Goal: Task Accomplishment & Management: Use online tool/utility

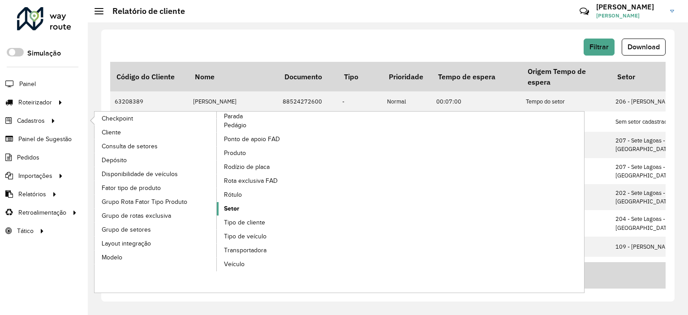
click at [228, 208] on span "Setor" at bounding box center [231, 208] width 15 height 9
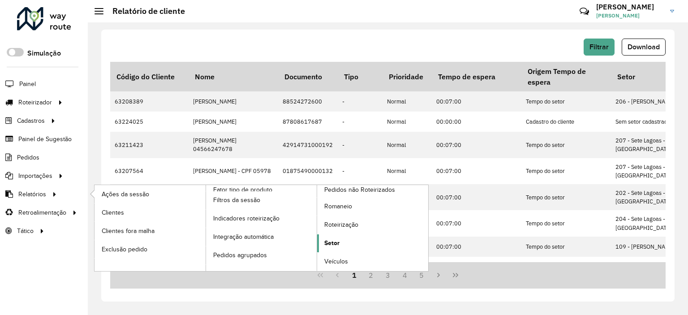
click at [334, 241] on span "Setor" at bounding box center [331, 242] width 15 height 9
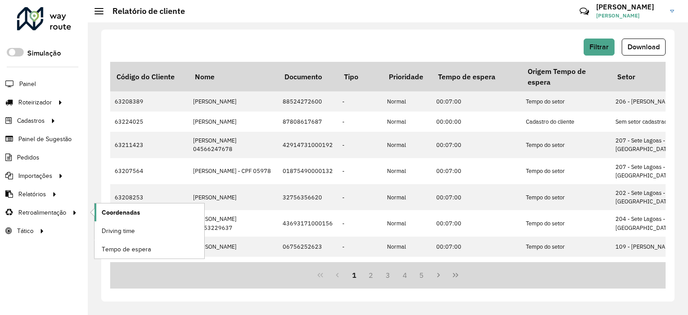
click at [127, 212] on span "Coordenadas" at bounding box center [121, 212] width 39 height 9
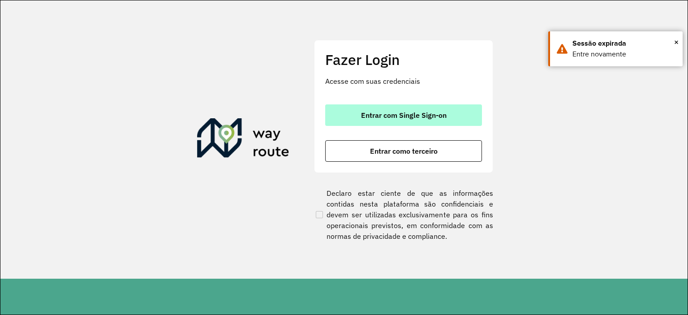
click at [346, 119] on button "Entrar com Single Sign-on" at bounding box center [403, 115] width 157 height 22
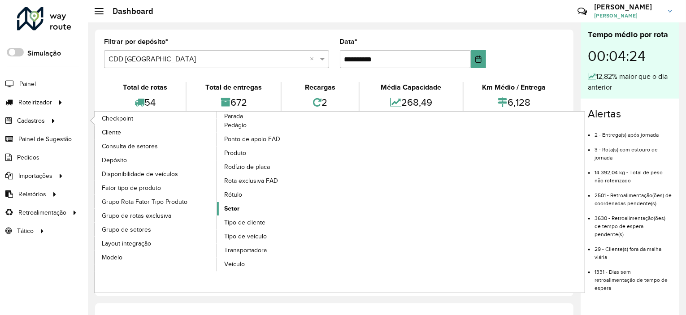
click at [233, 206] on span "Setor" at bounding box center [231, 208] width 15 height 9
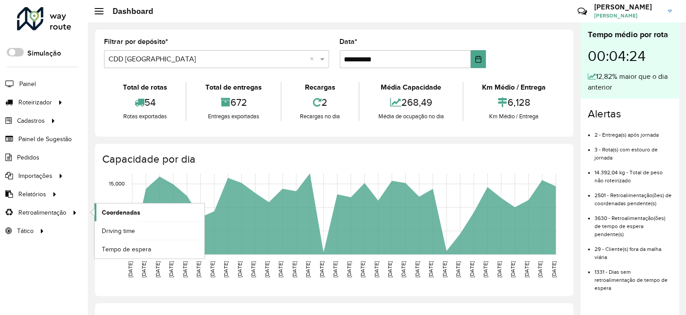
click at [130, 208] on span "Coordenadas" at bounding box center [121, 212] width 39 height 9
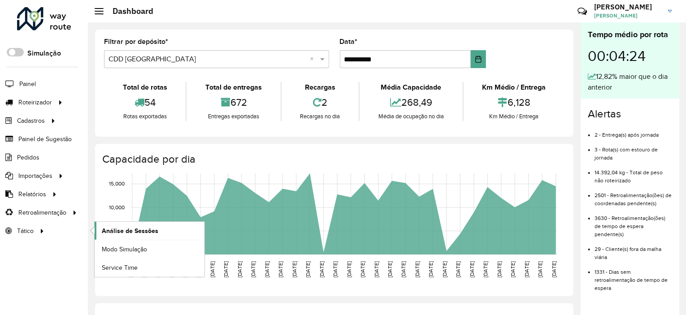
click at [124, 229] on span "Análise de Sessões" at bounding box center [130, 230] width 56 height 9
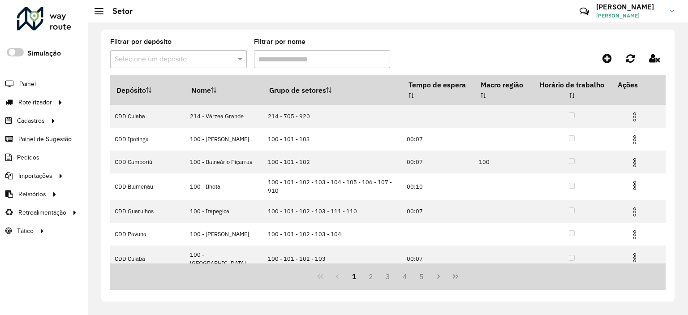
click at [202, 55] on input "text" at bounding box center [170, 59] width 110 height 11
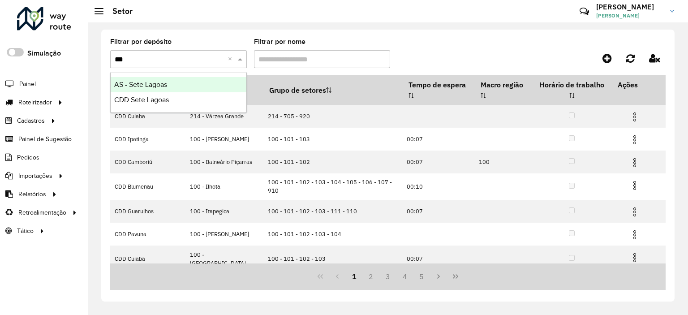
type input "****"
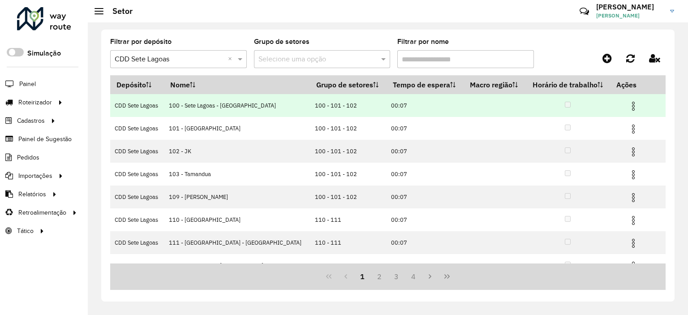
click at [632, 106] on img at bounding box center [633, 106] width 11 height 11
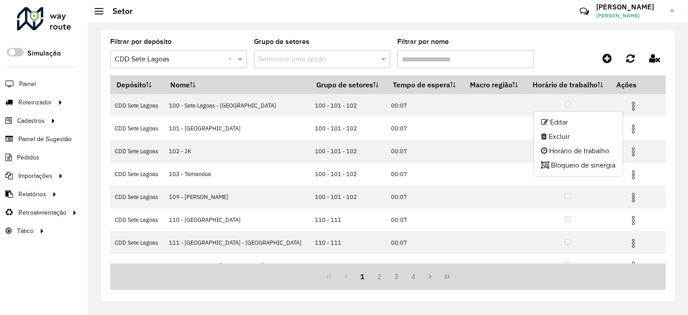
click at [562, 37] on div "Filtrar por depósito Selecione um depósito × CDD Sete Lagoas × Grupo de setores…" at bounding box center [388, 166] width 574 height 272
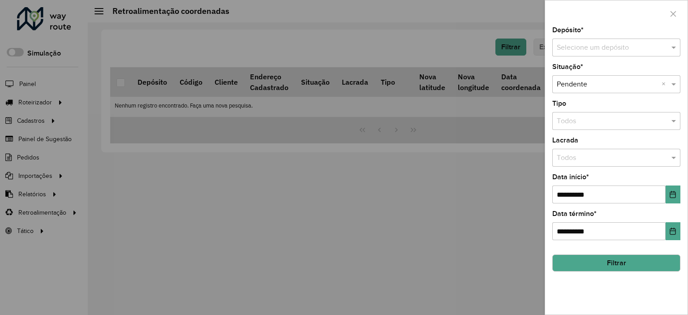
click at [588, 49] on input "text" at bounding box center [607, 48] width 101 height 11
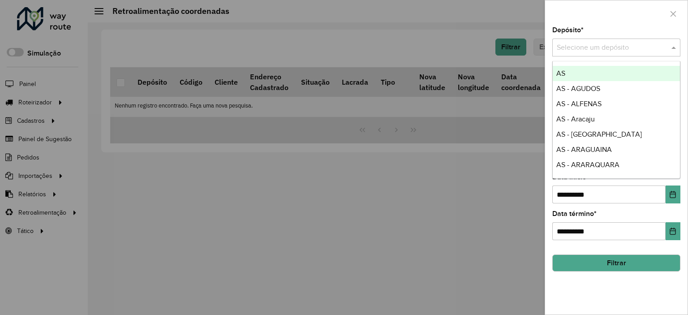
click at [588, 49] on input "text" at bounding box center [607, 48] width 101 height 11
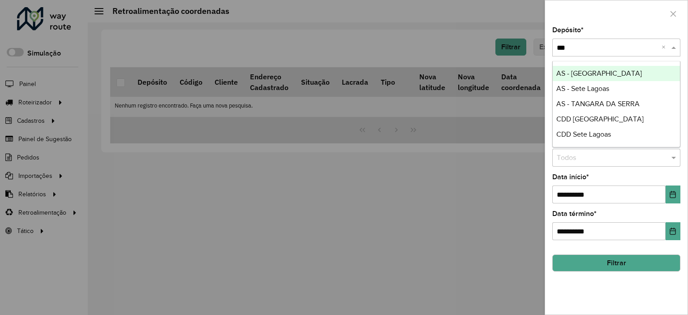
type input "****"
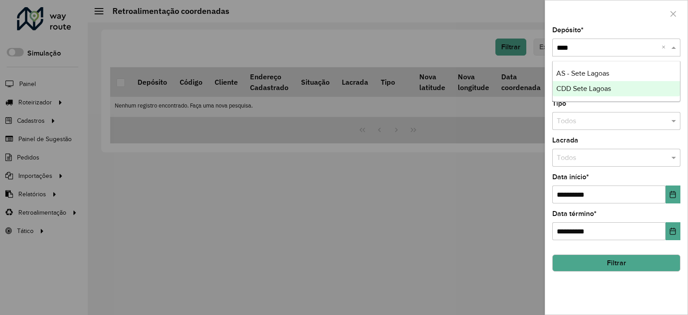
click at [589, 88] on span "CDD Sete Lagoas" at bounding box center [584, 89] width 55 height 8
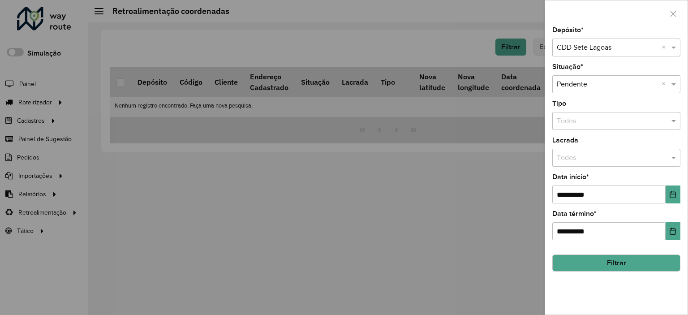
click at [631, 82] on input "text" at bounding box center [607, 84] width 101 height 11
click at [614, 255] on button "Filtrar" at bounding box center [617, 263] width 128 height 17
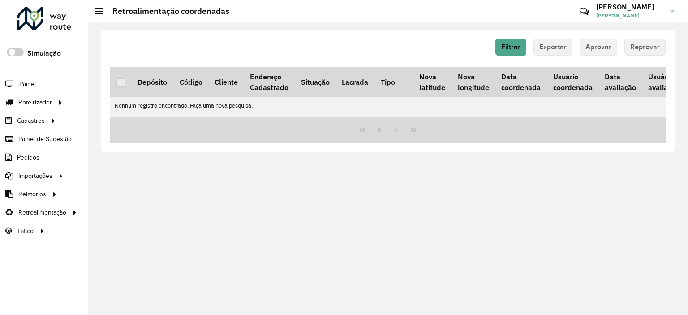
drag, startPoint x: 449, startPoint y: 120, endPoint x: 522, endPoint y: 118, distance: 73.5
click at [522, 118] on div "Depósito Código Cliente Endereço Cadastrado Situação Lacrada Tipo Nova latitude…" at bounding box center [388, 105] width 556 height 76
click at [522, 18] on div "Críticas? Dúvidas? Elogios? Sugestões? Entre em contato conosco!" at bounding box center [520, 15] width 94 height 24
click at [525, 44] on button "Filtrar" at bounding box center [511, 47] width 31 height 17
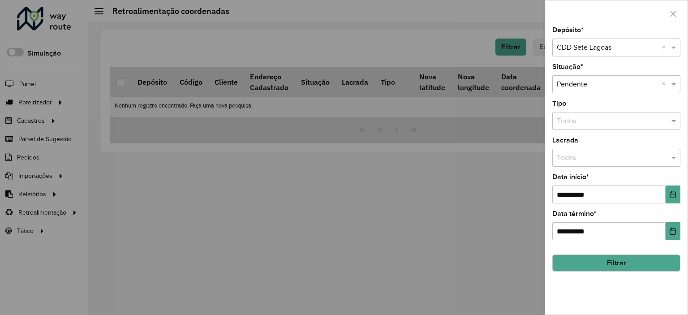
click at [627, 91] on div "Selecione uma opção × Pendente ×" at bounding box center [617, 84] width 128 height 18
click at [611, 114] on div "Reprovada" at bounding box center [616, 109] width 127 height 15
drag, startPoint x: 597, startPoint y: 69, endPoint x: 594, endPoint y: 88, distance: 18.5
click at [596, 69] on div "Situação * Selecione uma opção × Reprovada ×" at bounding box center [617, 79] width 128 height 30
click at [594, 89] on div "Selecione uma opção × Reprovada ×" at bounding box center [617, 84] width 128 height 18
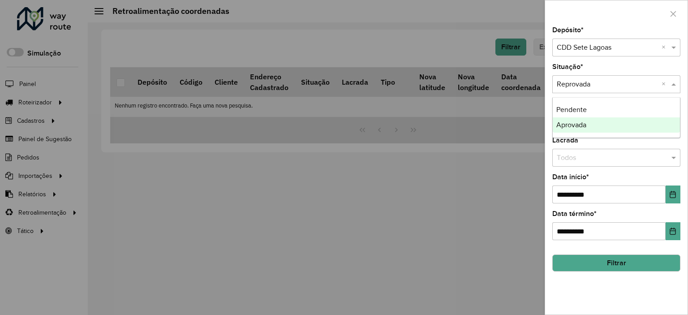
click at [594, 120] on div "Aprovada" at bounding box center [616, 124] width 127 height 15
click at [617, 264] on button "Filtrar" at bounding box center [617, 263] width 128 height 17
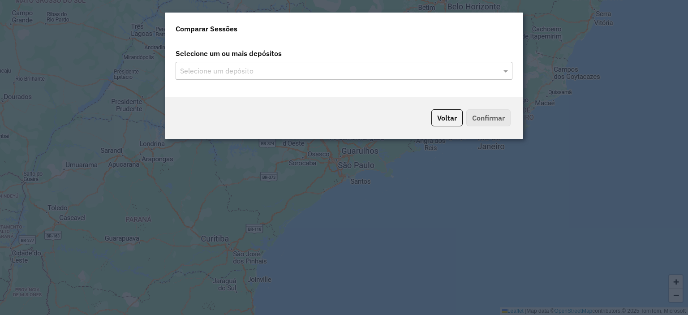
click at [354, 67] on input "text" at bounding box center [340, 71] width 324 height 11
click at [353, 67] on input "text" at bounding box center [340, 71] width 324 height 11
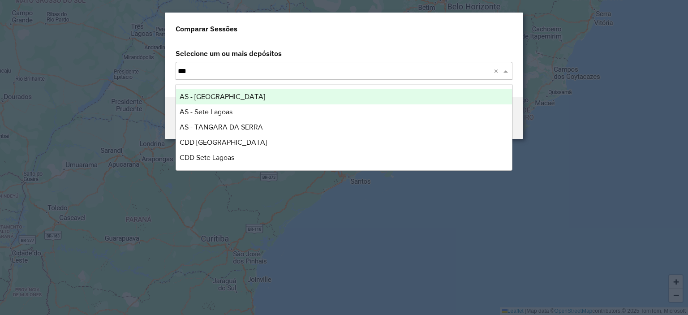
type input "****"
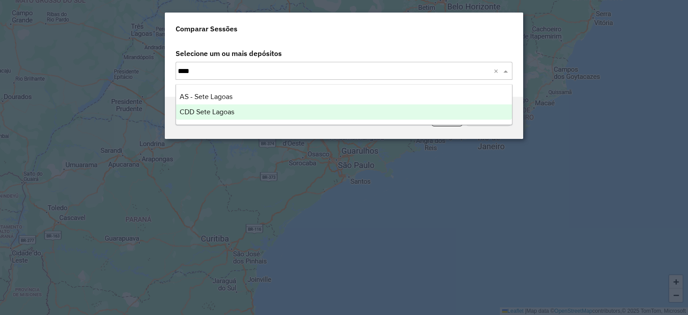
click at [356, 108] on div "CDD Sete Lagoas" at bounding box center [344, 111] width 336 height 15
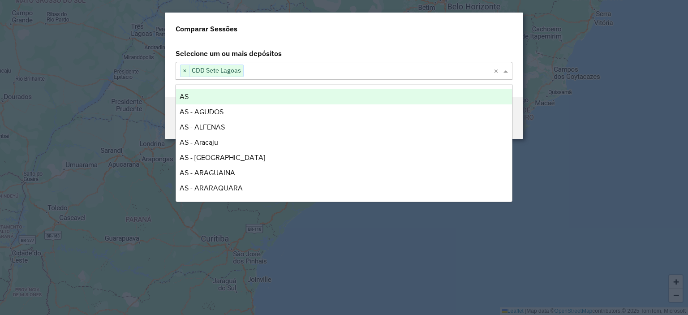
click at [438, 50] on label "Selecione um ou mais depósitos" at bounding box center [344, 53] width 348 height 17
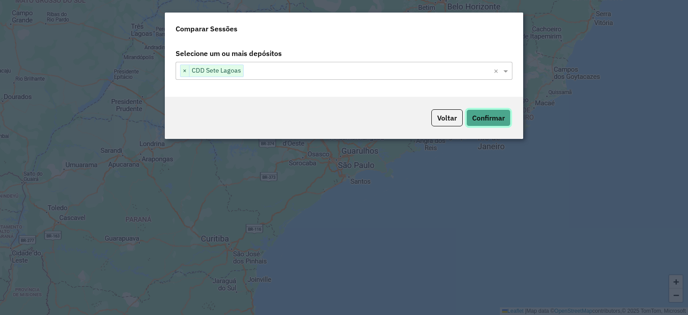
click at [502, 123] on button "Confirmar" at bounding box center [489, 117] width 44 height 17
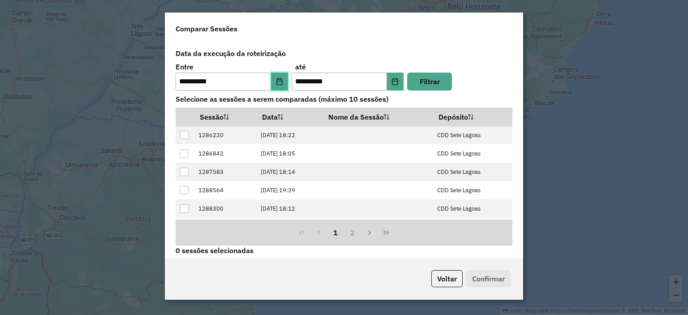
click at [277, 80] on icon "Choose Date" at bounding box center [279, 81] width 7 height 7
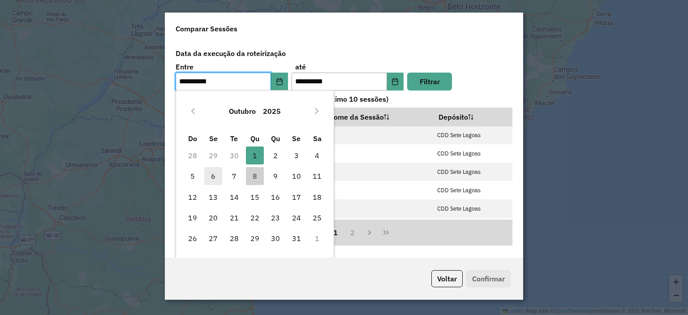
click at [221, 173] on span "6" at bounding box center [213, 176] width 18 height 18
type input "**********"
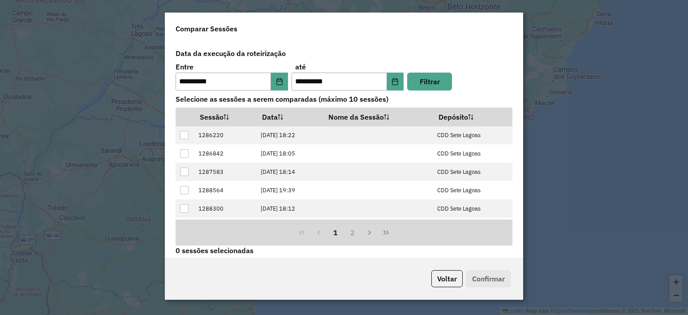
click at [360, 56] on label "Data da execução da roteirização" at bounding box center [344, 53] width 348 height 17
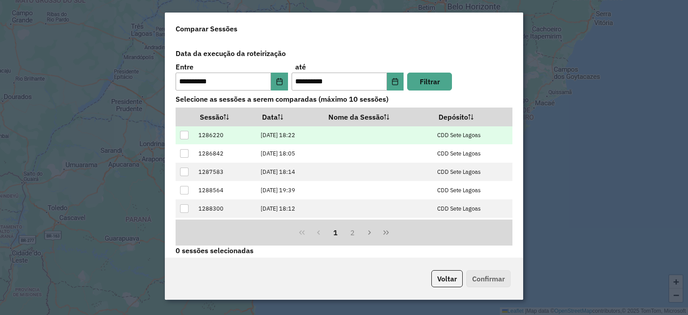
click at [187, 133] on div at bounding box center [184, 135] width 9 height 9
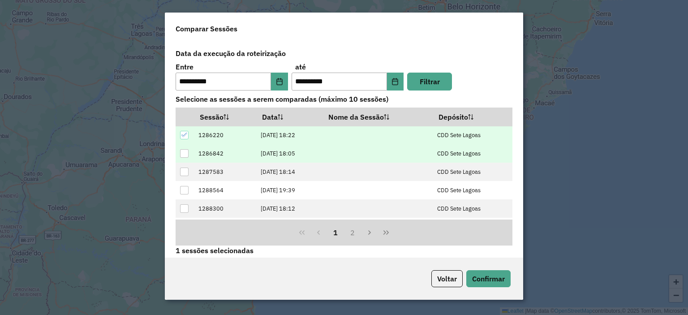
click at [182, 147] on td at bounding box center [185, 153] width 18 height 18
click at [182, 150] on div at bounding box center [184, 153] width 9 height 9
click at [508, 289] on div "Voltar Confirmar" at bounding box center [344, 279] width 359 height 42
click at [505, 288] on div "Voltar Confirmar" at bounding box center [344, 279] width 359 height 42
click at [498, 283] on button "Confirmar" at bounding box center [489, 278] width 44 height 17
